Goal: Go to known website: Go to known website

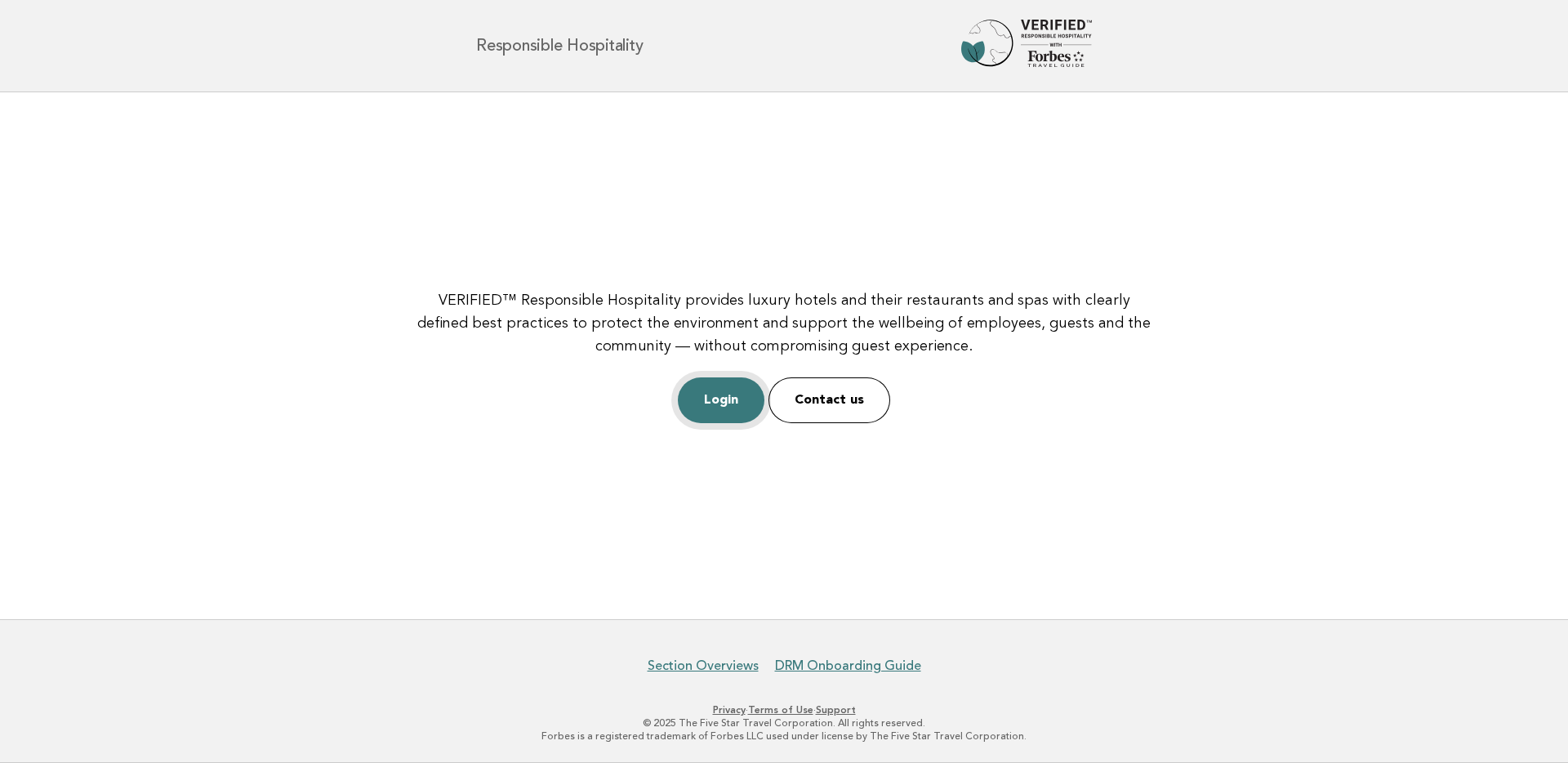
click at [717, 398] on link "Login" at bounding box center [721, 400] width 87 height 45
click at [720, 393] on link "Login" at bounding box center [721, 400] width 87 height 45
